Goal: Check status: Check status

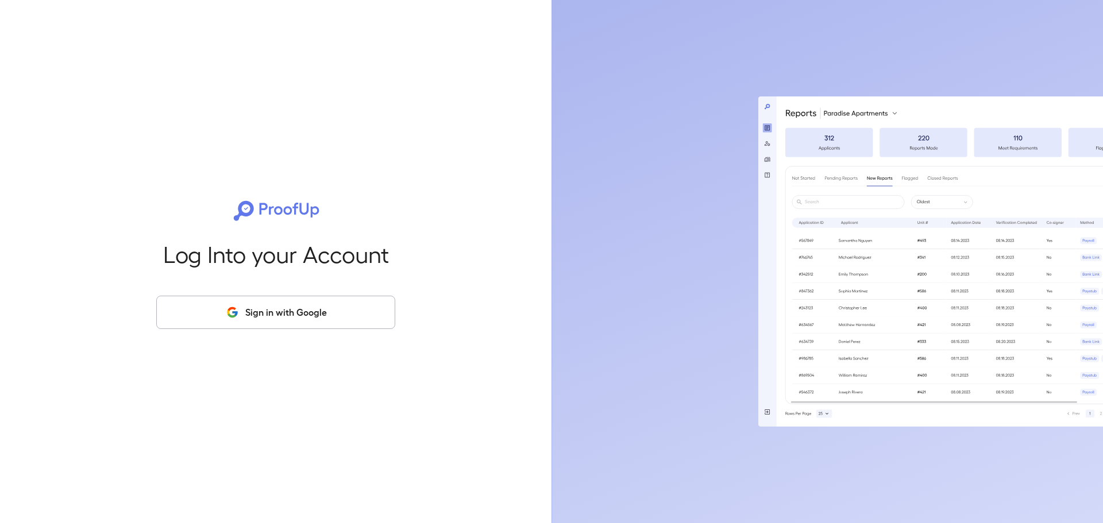
click at [328, 311] on button "Sign in with Google" at bounding box center [275, 312] width 239 height 33
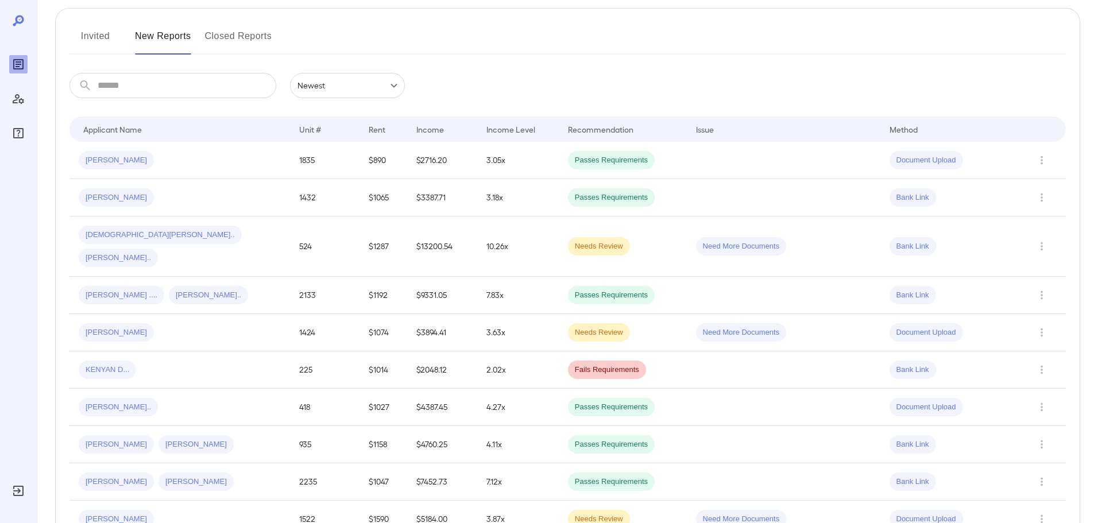
scroll to position [115, 0]
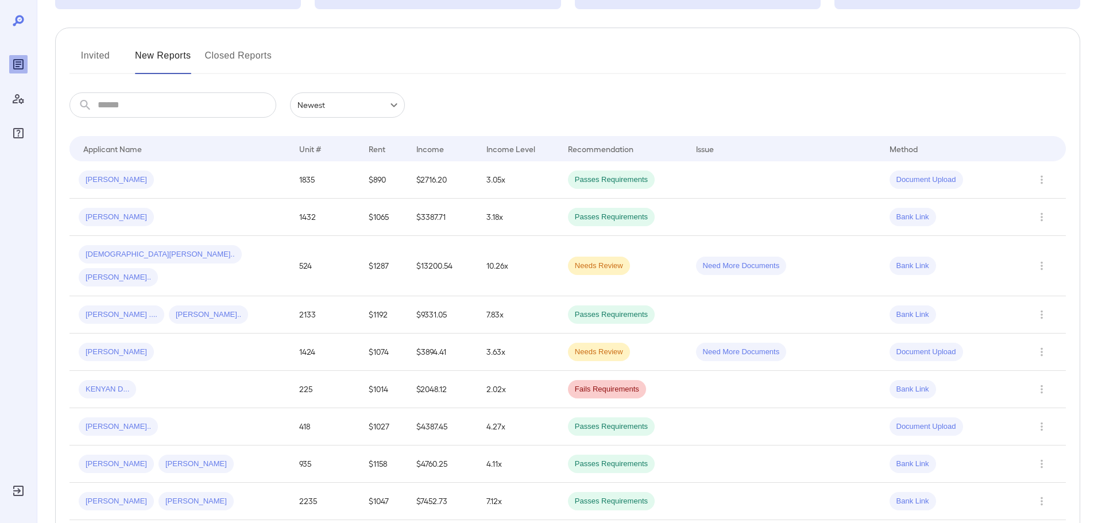
click at [173, 105] on input "text" at bounding box center [187, 104] width 179 height 25
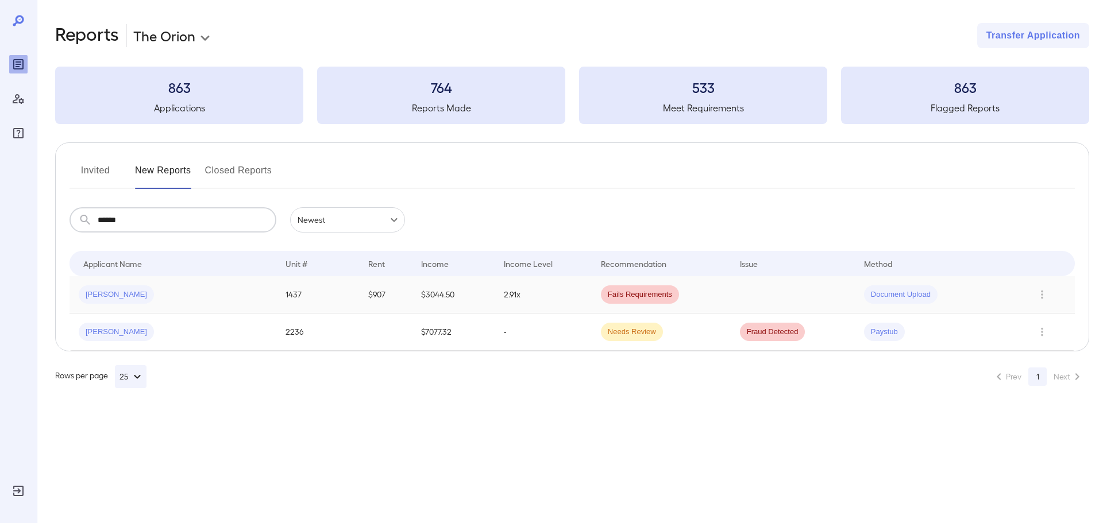
type input "******"
click at [995, 294] on div "Document Upload" at bounding box center [937, 294] width 147 height 18
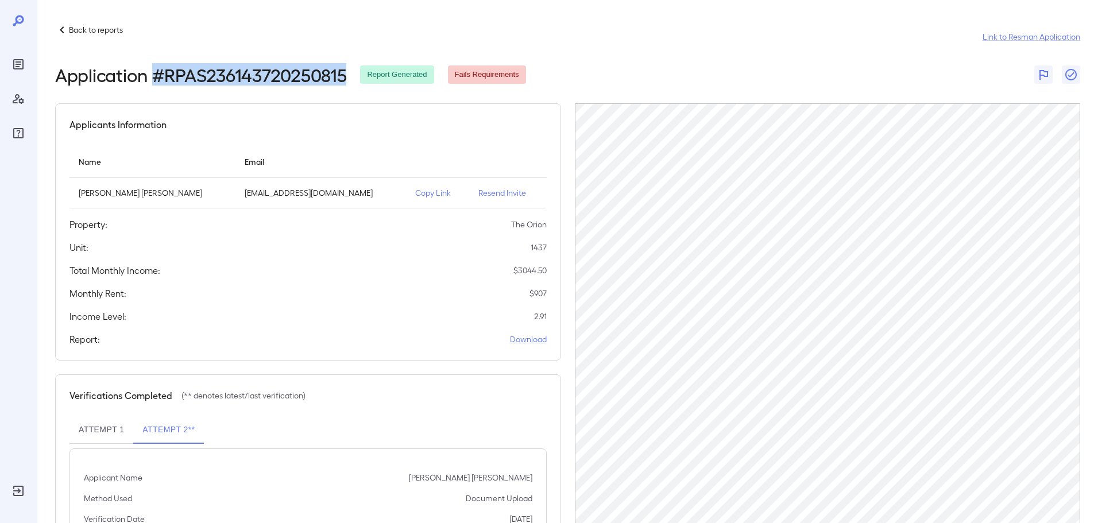
drag, startPoint x: 157, startPoint y: 78, endPoint x: 345, endPoint y: 82, distance: 187.2
click at [345, 82] on h2 "Application # RPAS236143720250815" at bounding box center [200, 74] width 291 height 21
copy h2 "# RPAS236143720250815"
